Goal: Task Accomplishment & Management: Use online tool/utility

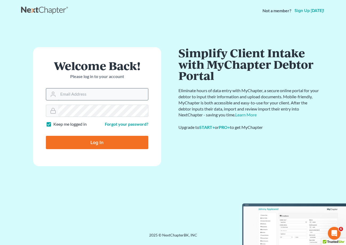
click at [103, 94] on input "Email Address" at bounding box center [103, 94] width 90 height 12
type input "[PERSON_NAME][EMAIL_ADDRESS][DOMAIN_NAME]"
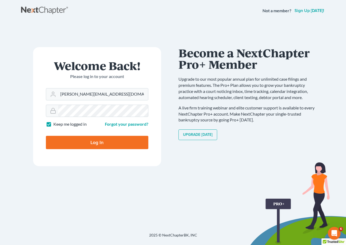
click at [99, 147] on input "Log In" at bounding box center [97, 142] width 102 height 13
type input "Thinking..."
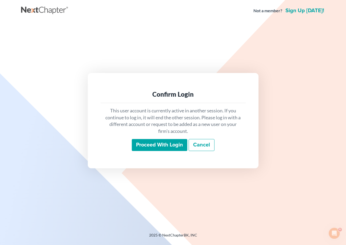
click at [147, 145] on input "Proceed with login" at bounding box center [159, 145] width 55 height 12
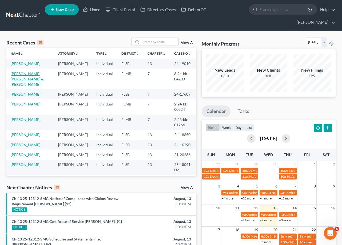
click at [36, 80] on link "[PERSON_NAME] [PERSON_NAME] & [PERSON_NAME]" at bounding box center [27, 78] width 33 height 15
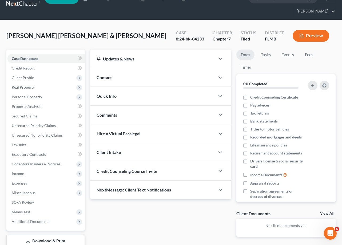
scroll to position [48, 0]
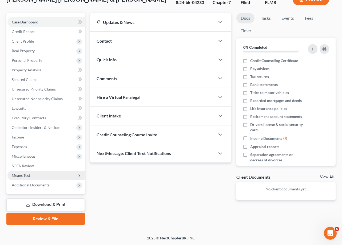
click at [29, 176] on span "Means Test" at bounding box center [21, 175] width 18 height 5
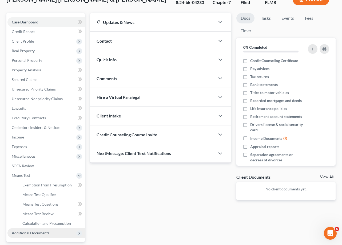
click at [38, 229] on span "Additional Documents" at bounding box center [45, 233] width 77 height 10
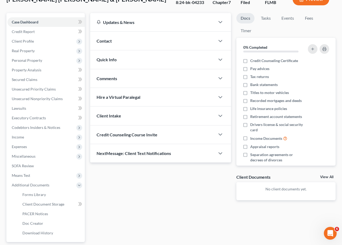
scroll to position [96, 0]
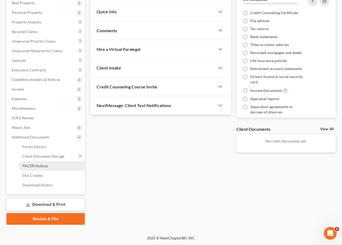
click at [41, 166] on span "PACER Notices" at bounding box center [35, 166] width 26 height 5
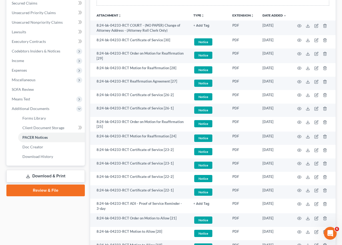
scroll to position [114, 0]
